Goal: Check status: Check status

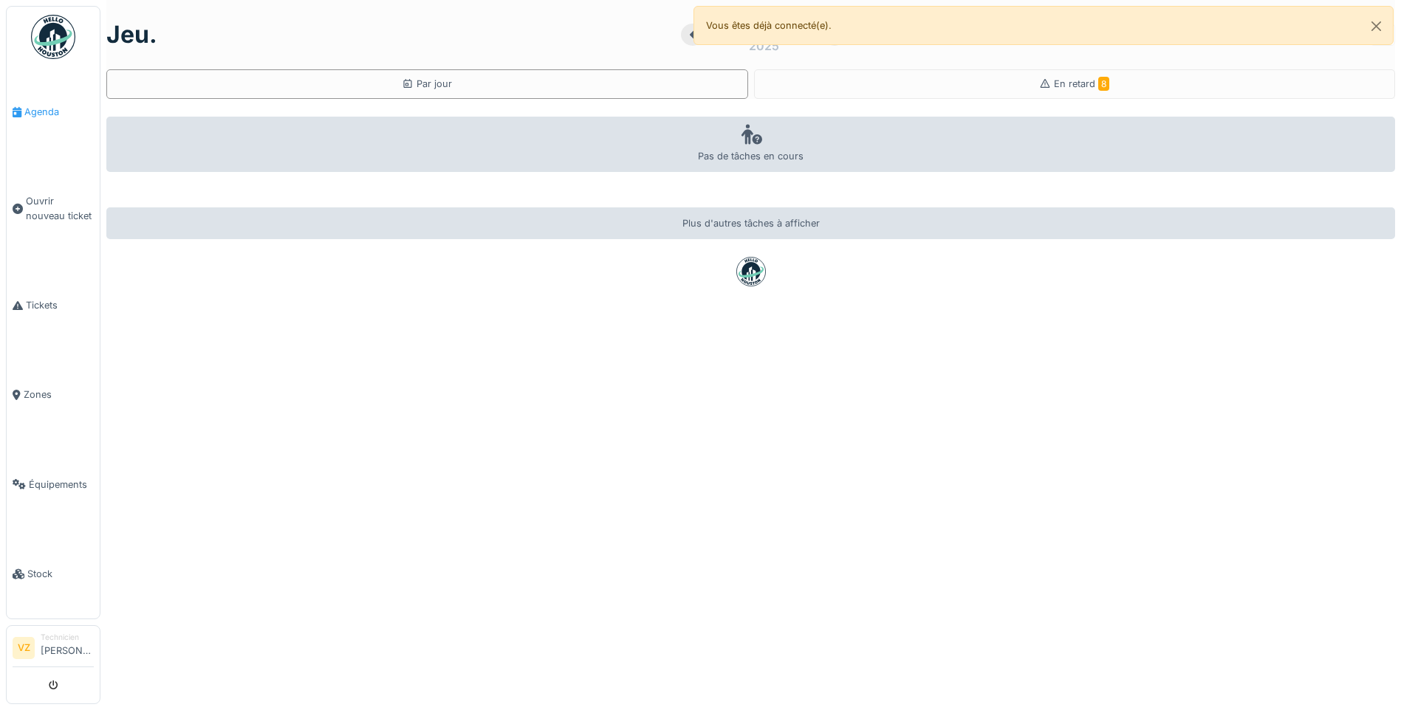
click at [30, 110] on span "Agenda" at bounding box center [58, 112] width 69 height 14
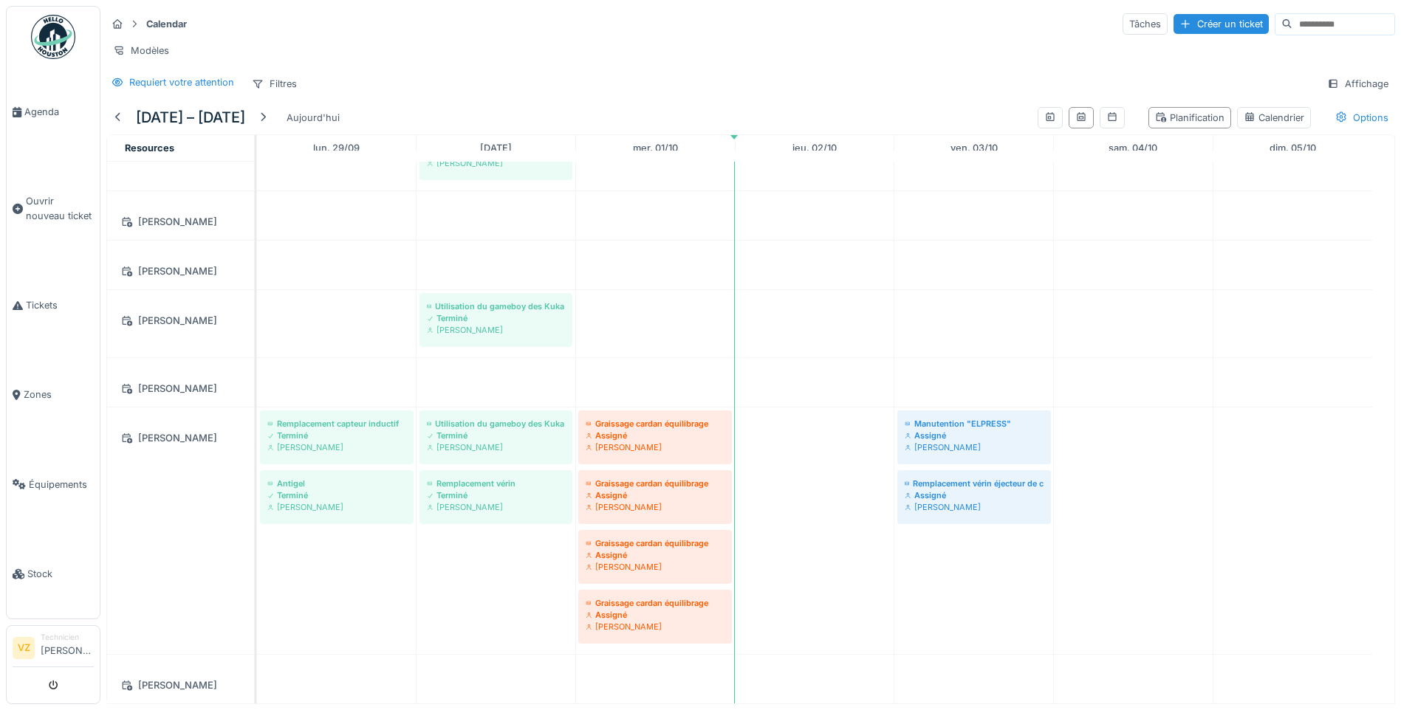
scroll to position [137, 0]
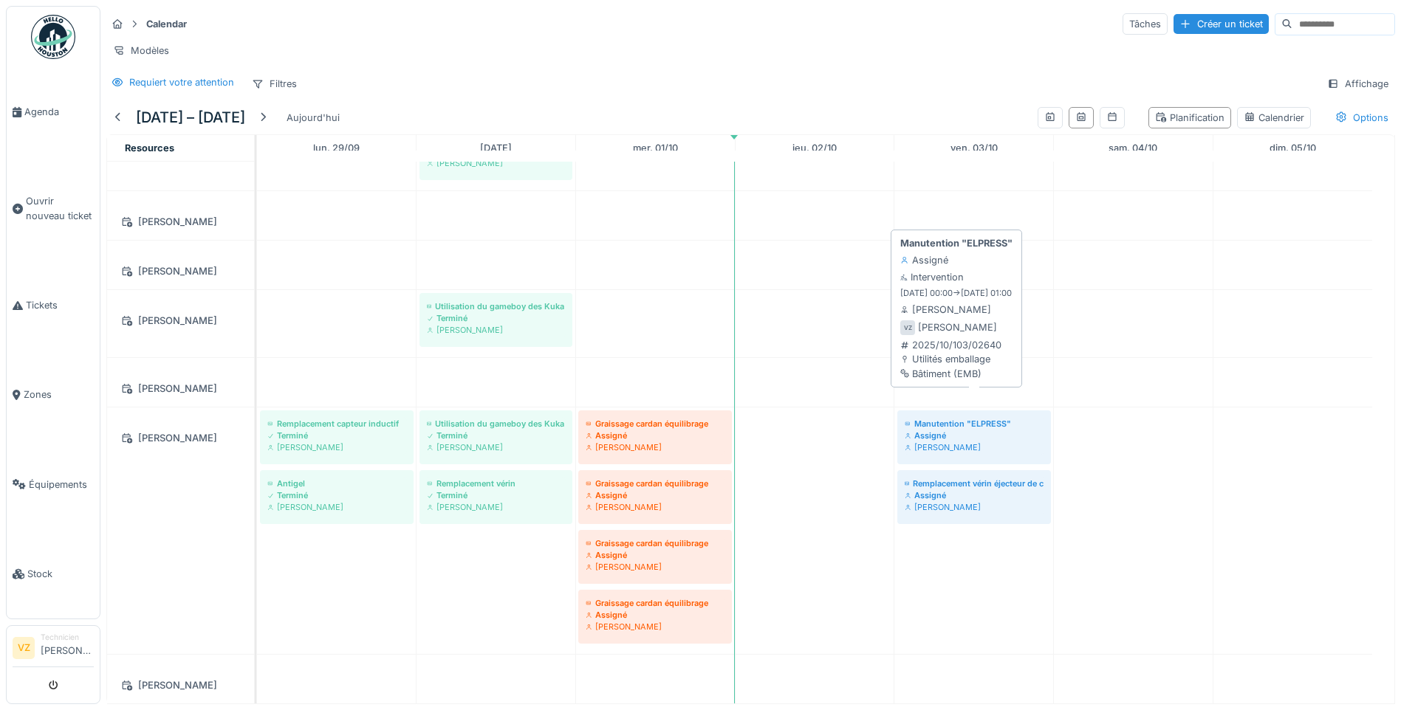
click at [1007, 442] on div "[PERSON_NAME]" at bounding box center [974, 448] width 139 height 12
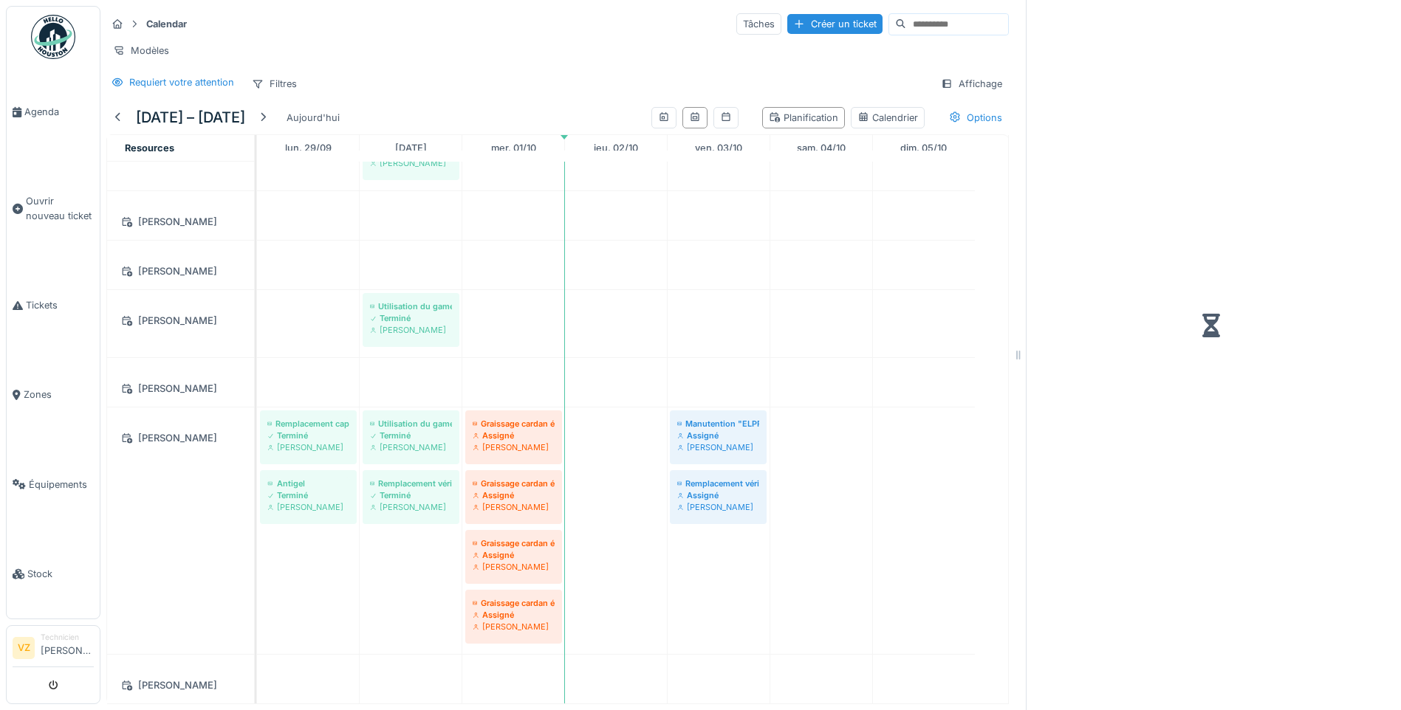
scroll to position [137, 0]
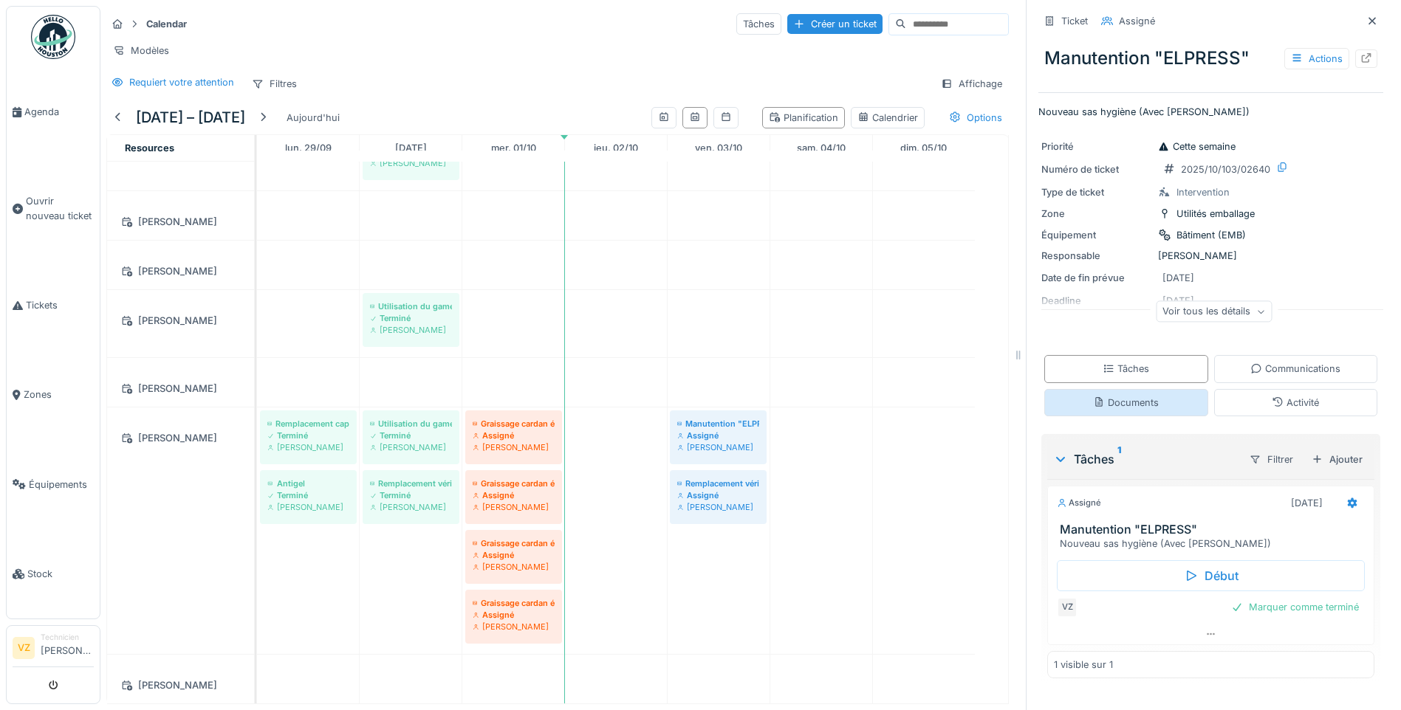
click at [1146, 400] on div "Documents" at bounding box center [1126, 402] width 164 height 27
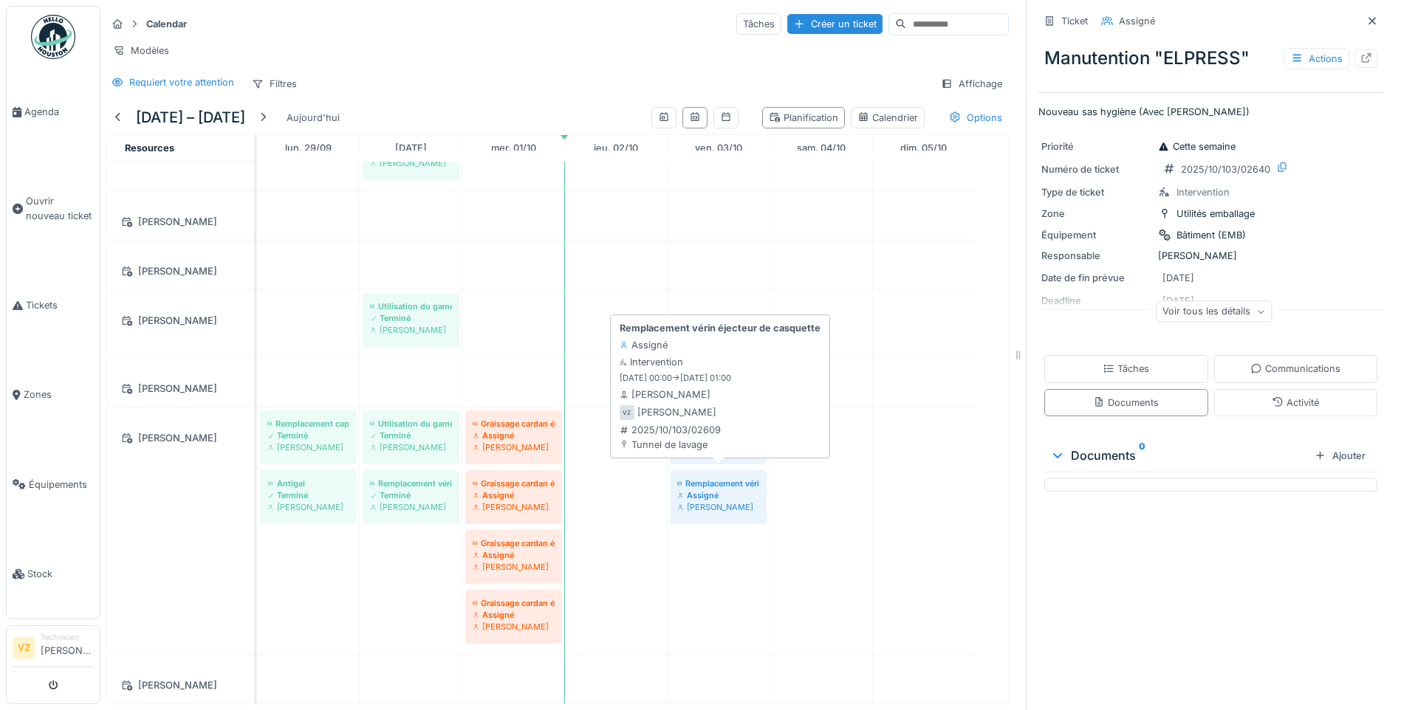
click at [744, 501] on div "[PERSON_NAME]" at bounding box center [718, 507] width 82 height 12
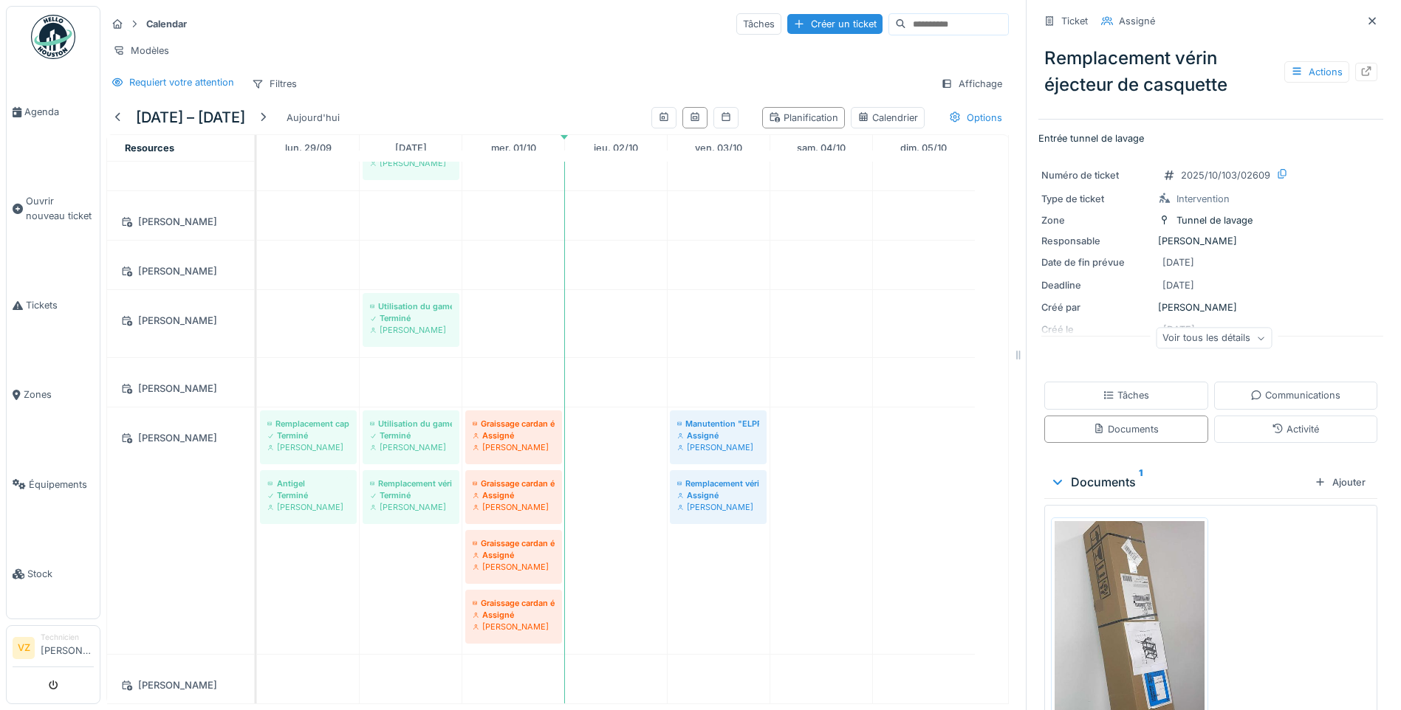
click at [1205, 328] on div "Voir tous les détails" at bounding box center [1214, 338] width 116 height 21
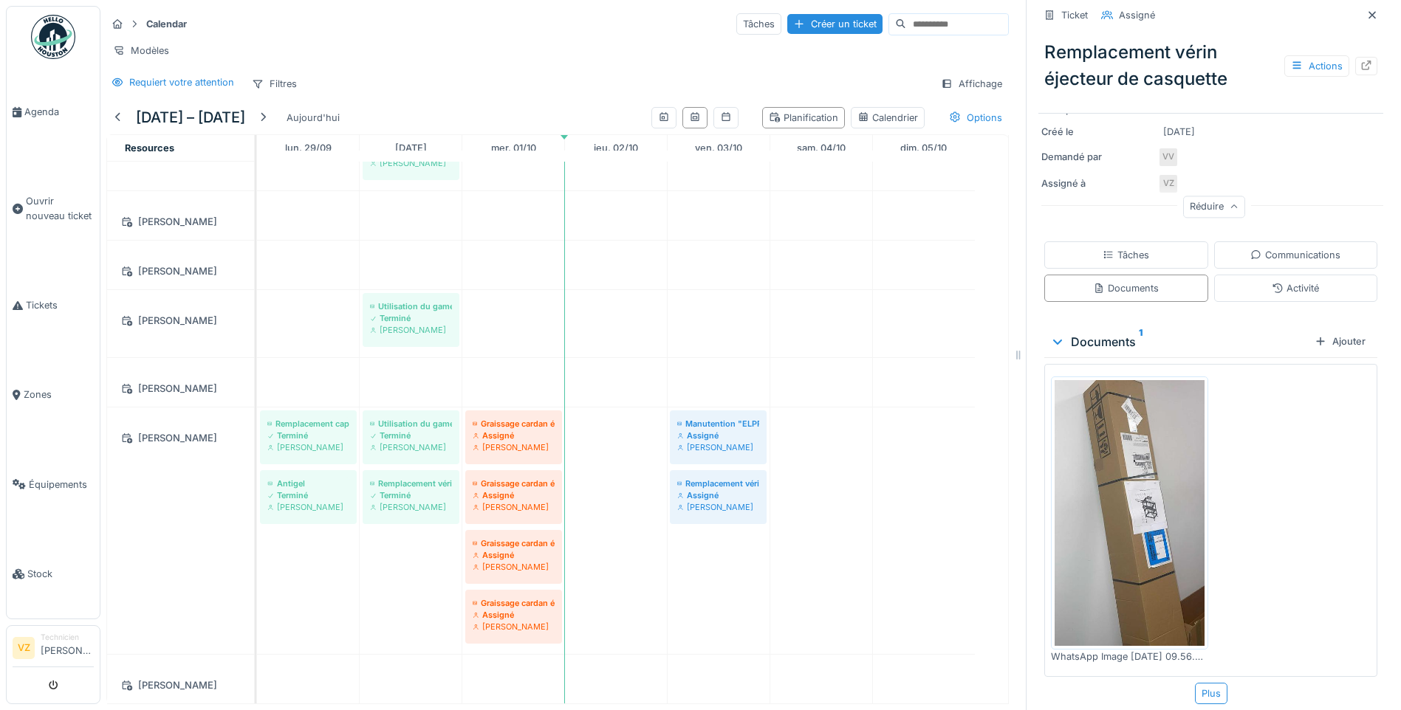
scroll to position [199, 0]
click at [1171, 507] on img at bounding box center [1130, 512] width 150 height 266
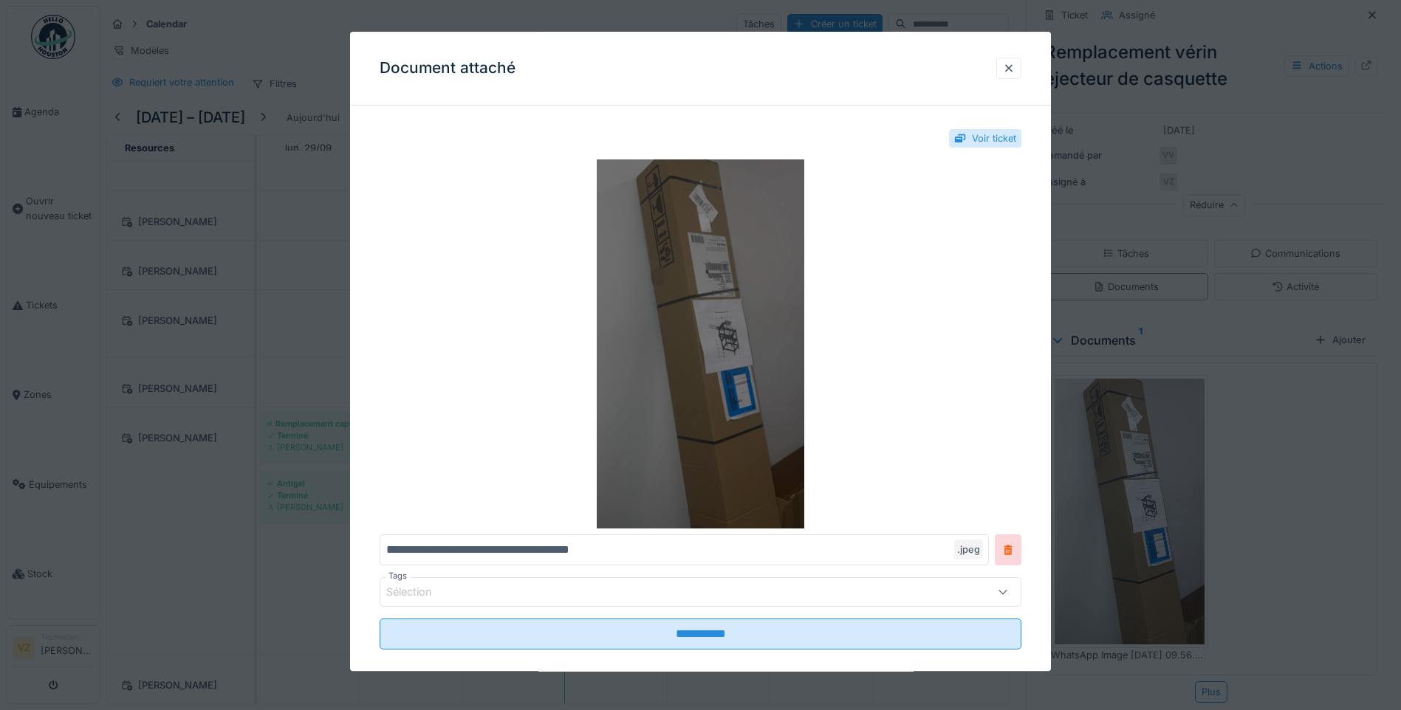
click at [741, 338] on img at bounding box center [701, 344] width 642 height 369
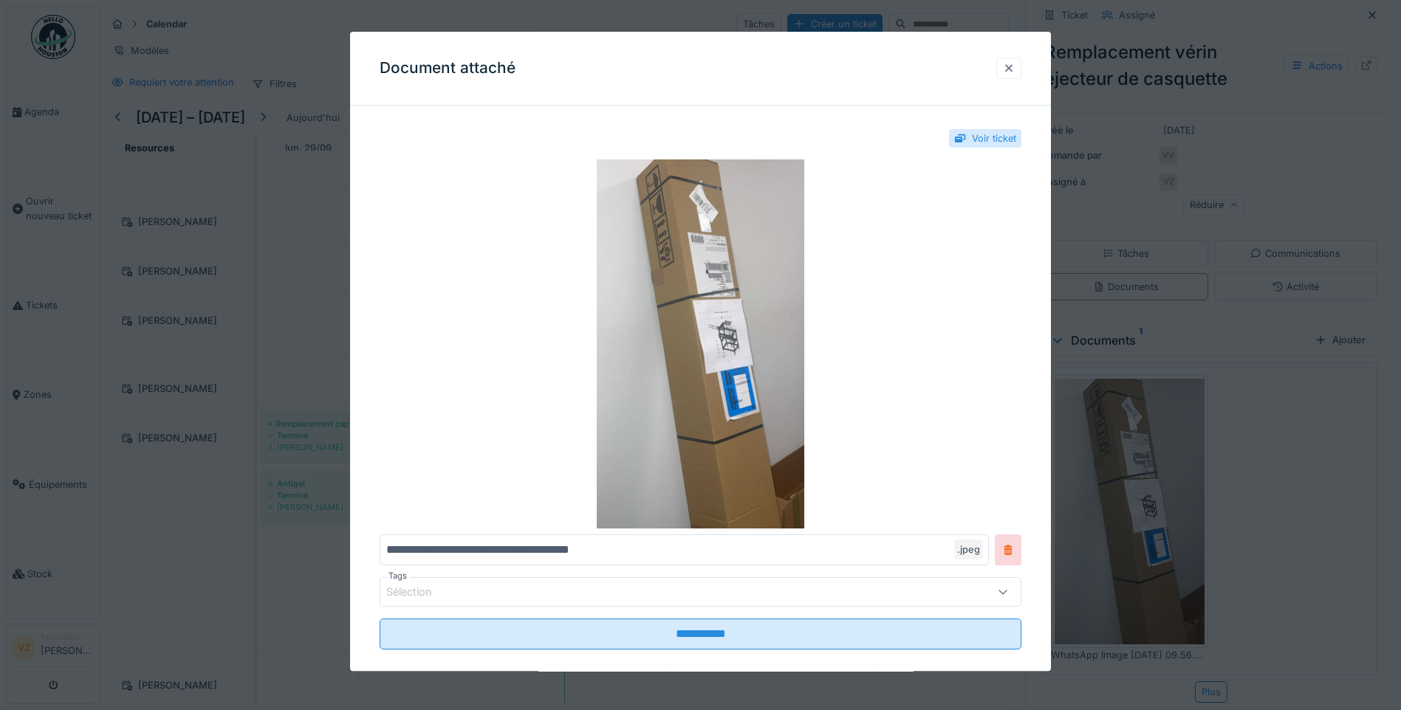
click at [1015, 69] on div at bounding box center [1009, 68] width 12 height 14
